Goal: Transaction & Acquisition: Purchase product/service

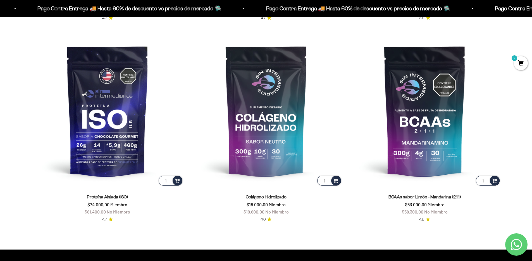
scroll to position [472, 0]
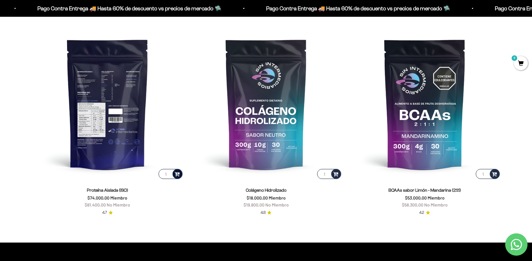
click at [177, 175] on span at bounding box center [176, 173] width 5 height 6
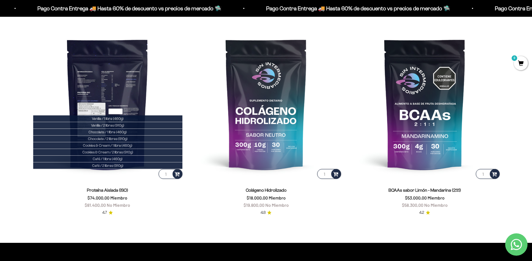
click at [117, 102] on img at bounding box center [108, 104] width 152 height 152
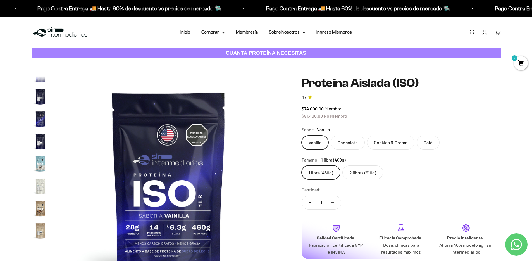
scroll to position [114, 0]
click at [41, 120] on img "Ir al artículo 8" at bounding box center [41, 119] width 18 height 18
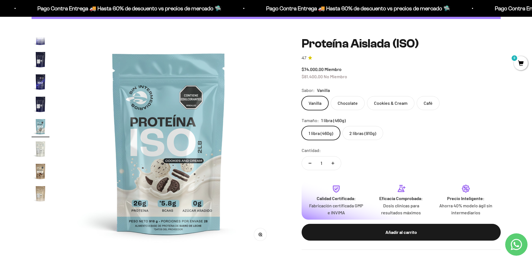
scroll to position [68, 0]
click at [40, 86] on img "Ir al artículo 6" at bounding box center [41, 81] width 18 height 18
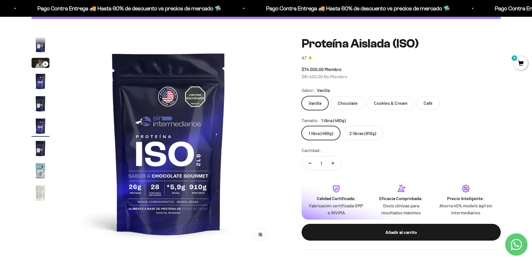
scroll to position [0, 0]
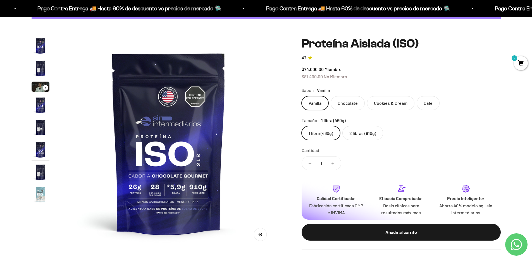
click at [39, 46] on img "Ir al artículo 1" at bounding box center [41, 46] width 18 height 18
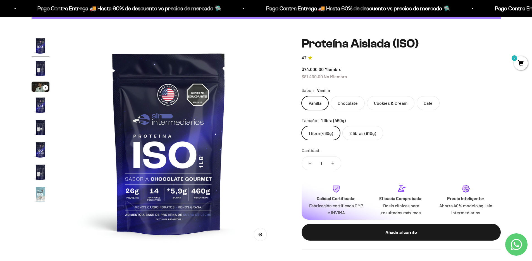
click at [42, 105] on img "Ir al artículo 4" at bounding box center [41, 105] width 18 height 18
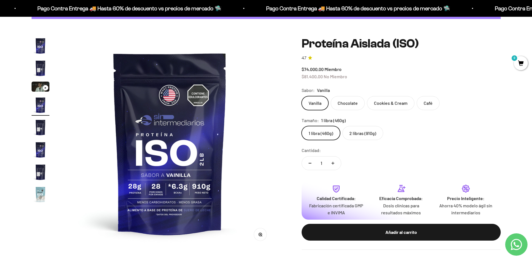
scroll to position [0, 656]
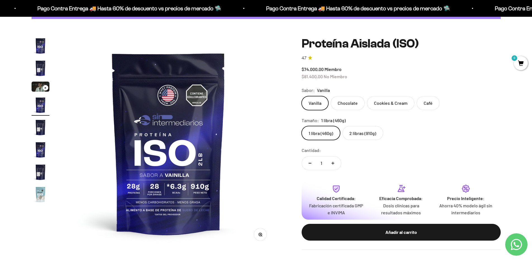
click at [42, 148] on img "Ir al artículo 6" at bounding box center [41, 150] width 18 height 18
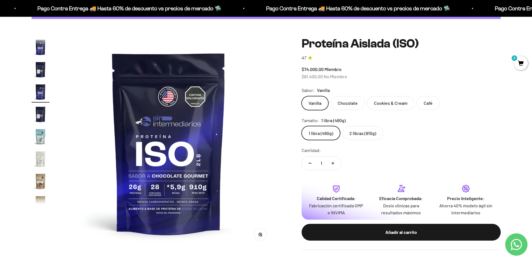
scroll to position [58, 0]
click at [41, 130] on img "Ir al artículo 8" at bounding box center [41, 136] width 18 height 18
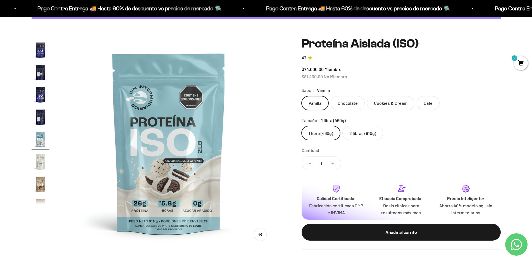
click at [41, 181] on img "Ir al artículo 10" at bounding box center [41, 184] width 18 height 18
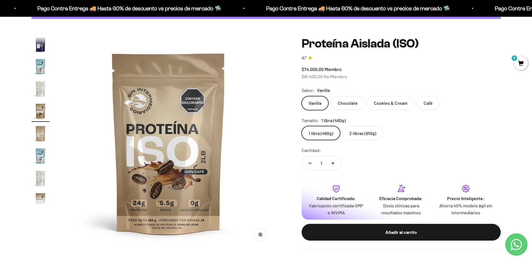
click at [39, 158] on img "Ir al artículo 12" at bounding box center [41, 156] width 18 height 18
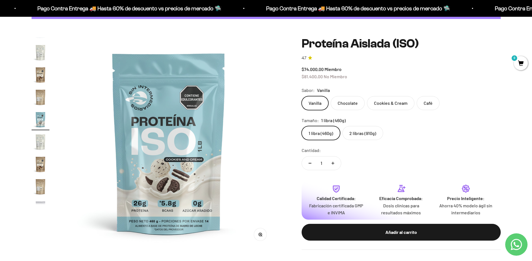
click at [39, 160] on img "Ir al artículo 14" at bounding box center [41, 164] width 18 height 18
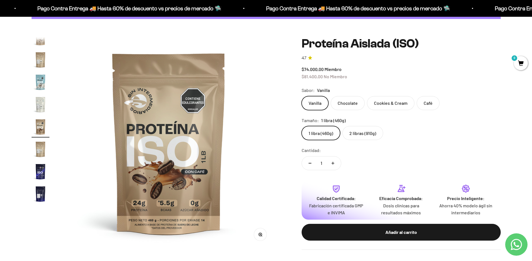
click at [40, 169] on img "Ir al artículo 16" at bounding box center [41, 171] width 18 height 18
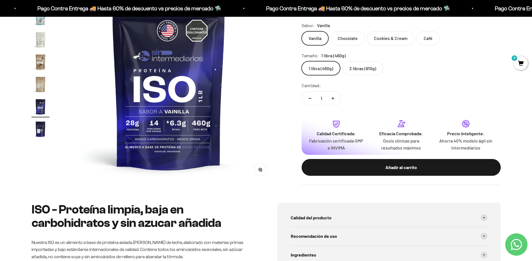
click at [41, 68] on img "Ir al artículo 14" at bounding box center [41, 62] width 18 height 18
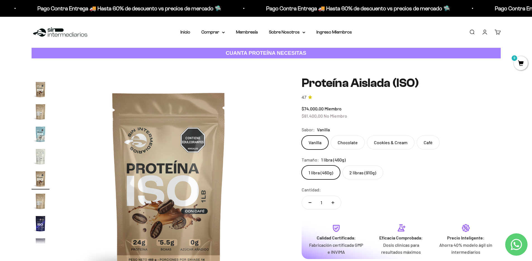
click at [357, 171] on label "2 libras (910g)" at bounding box center [362, 172] width 41 height 14
click at [301, 165] on input "2 libras (910g)" at bounding box center [301, 165] width 0 height 0
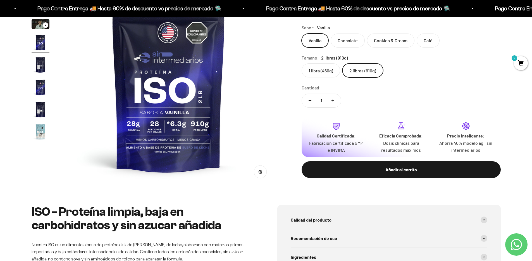
scroll to position [103, 0]
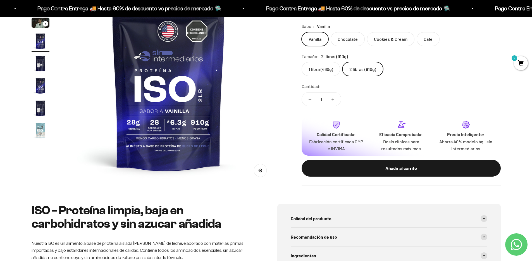
click at [321, 67] on label "1 libra (460g)" at bounding box center [320, 69] width 39 height 14
click at [301, 62] on input "1 libra (460g)" at bounding box center [301, 62] width 0 height 0
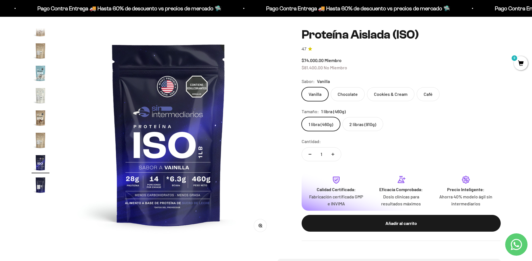
scroll to position [45, 0]
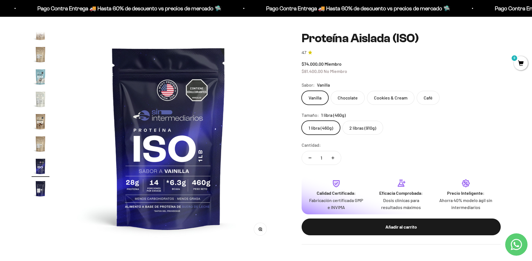
click at [366, 126] on label "2 libras (910g)" at bounding box center [362, 128] width 41 height 14
click at [301, 121] on input "2 libras (910g)" at bounding box center [301, 120] width 0 height 0
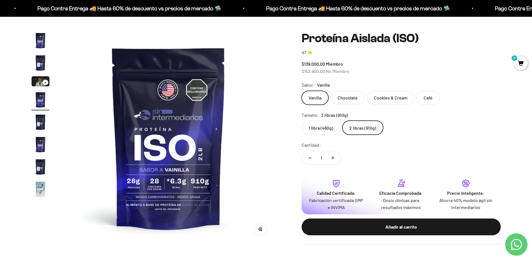
click at [319, 127] on label "1 libra (460g)" at bounding box center [320, 128] width 39 height 14
click at [301, 121] on input "1 libra (460g)" at bounding box center [301, 120] width 0 height 0
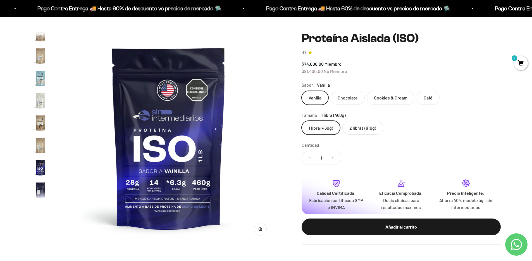
scroll to position [201, 0]
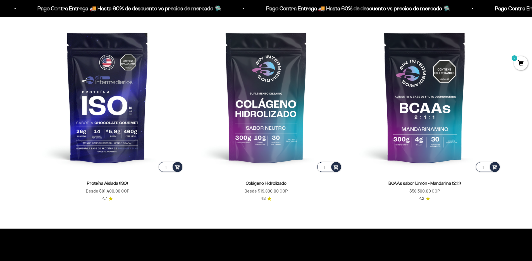
scroll to position [479, 0]
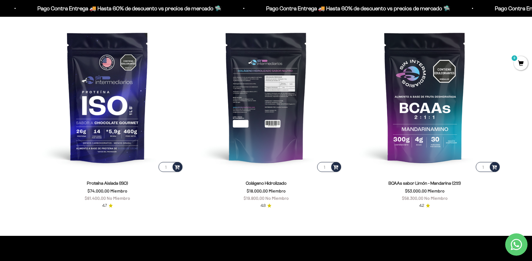
click at [234, 92] on img at bounding box center [266, 97] width 152 height 152
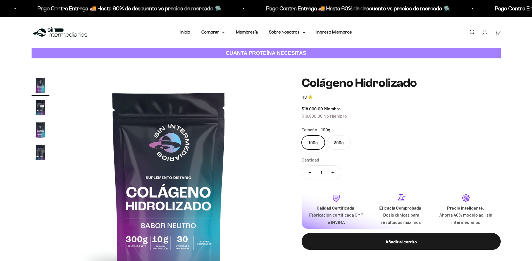
click at [336, 140] on label "300g" at bounding box center [339, 142] width 24 height 14
click at [301, 135] on input "300g" at bounding box center [301, 135] width 0 height 0
click at [43, 109] on img "Ir al artículo 2" at bounding box center [41, 107] width 18 height 18
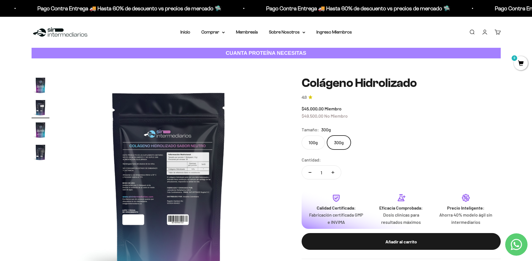
click at [41, 133] on img "Ir al artículo 3" at bounding box center [41, 130] width 18 height 18
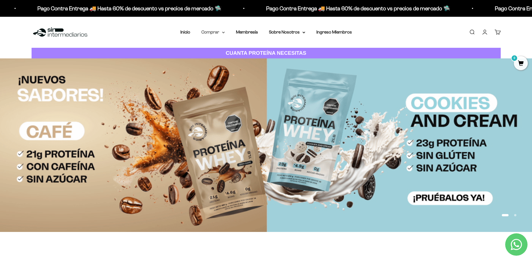
click at [218, 30] on summary "Comprar" at bounding box center [212, 31] width 23 height 7
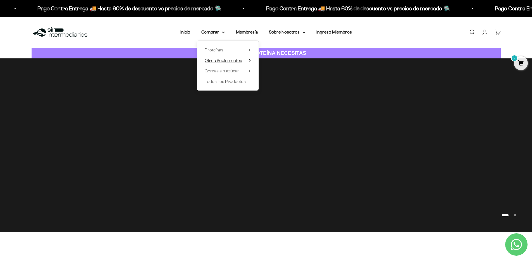
click at [221, 61] on span "Otros Suplementos" at bounding box center [223, 60] width 37 height 5
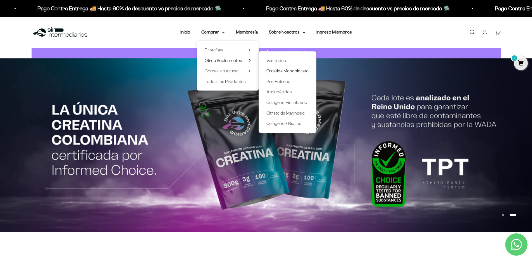
click at [290, 70] on span "Creatina Monohidrato" at bounding box center [287, 70] width 42 height 5
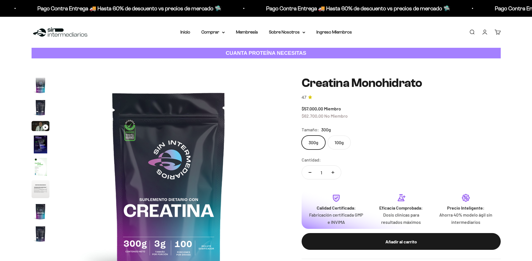
scroll to position [23, 0]
